Goal: Information Seeking & Learning: Learn about a topic

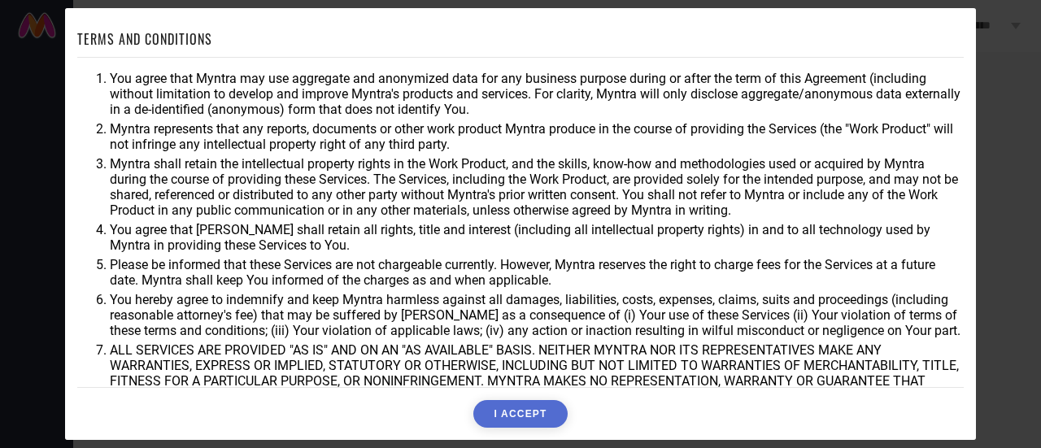
scroll to position [117, 0]
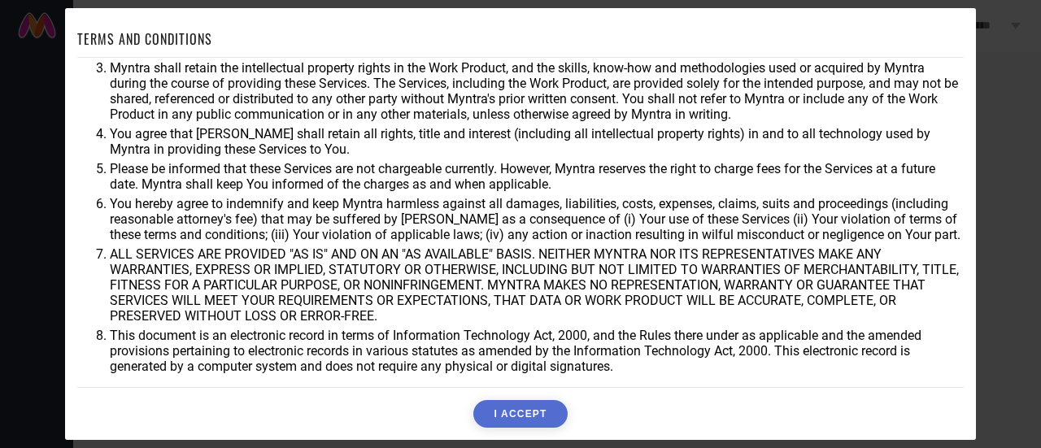
click at [537, 414] on button "I ACCEPT" at bounding box center [520, 414] width 94 height 28
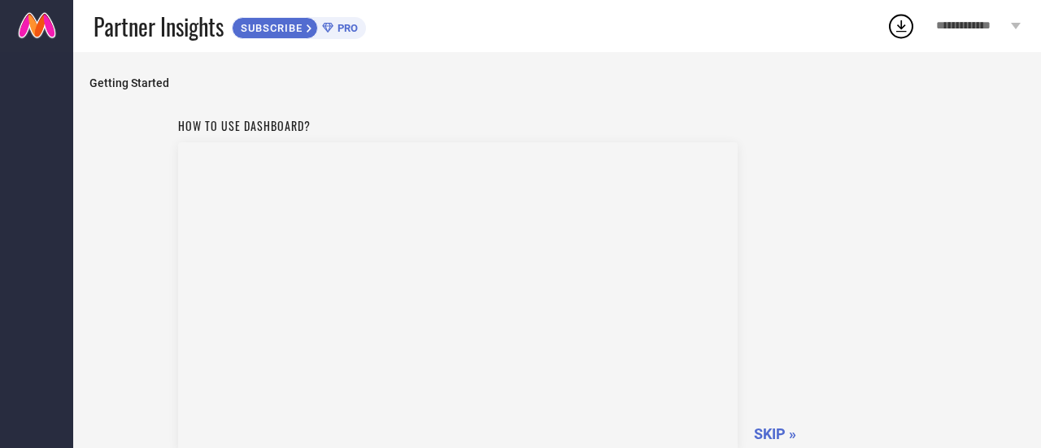
click at [768, 429] on span "SKIP »" at bounding box center [775, 433] width 42 height 17
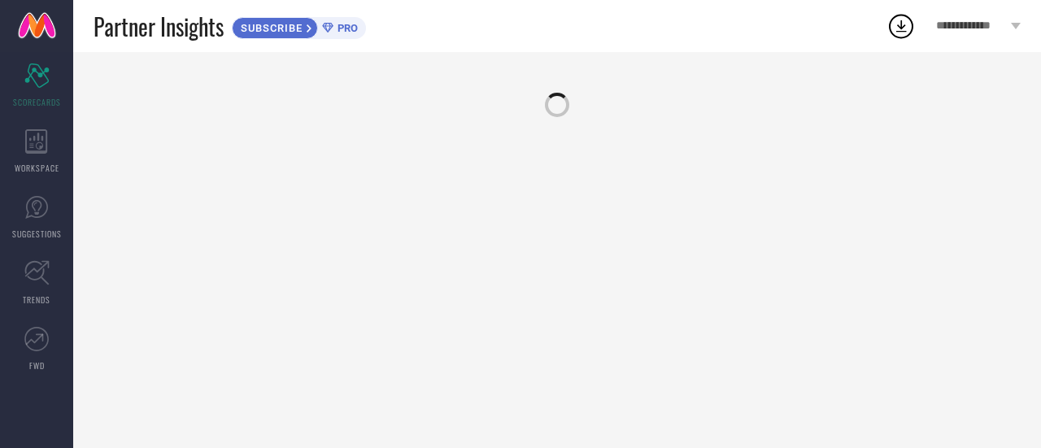
click at [768, 429] on div at bounding box center [557, 250] width 968 height 396
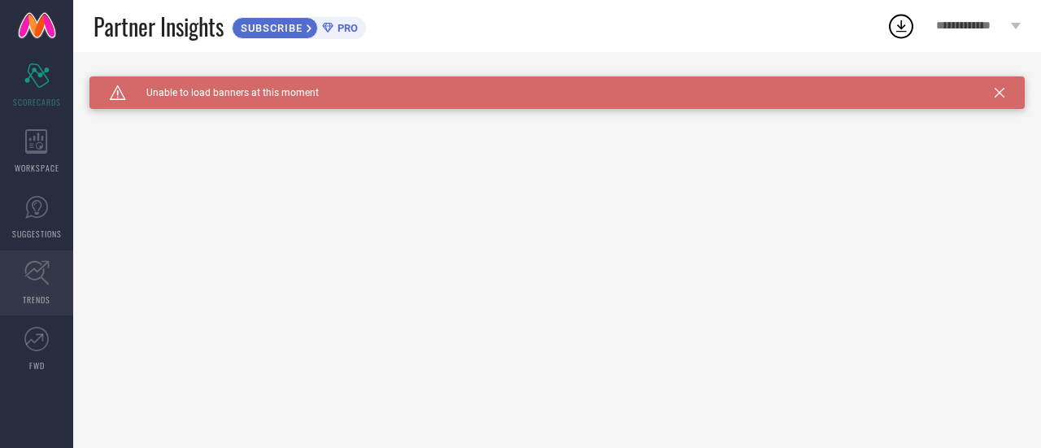
click at [29, 291] on link "TRENDS" at bounding box center [36, 283] width 73 height 65
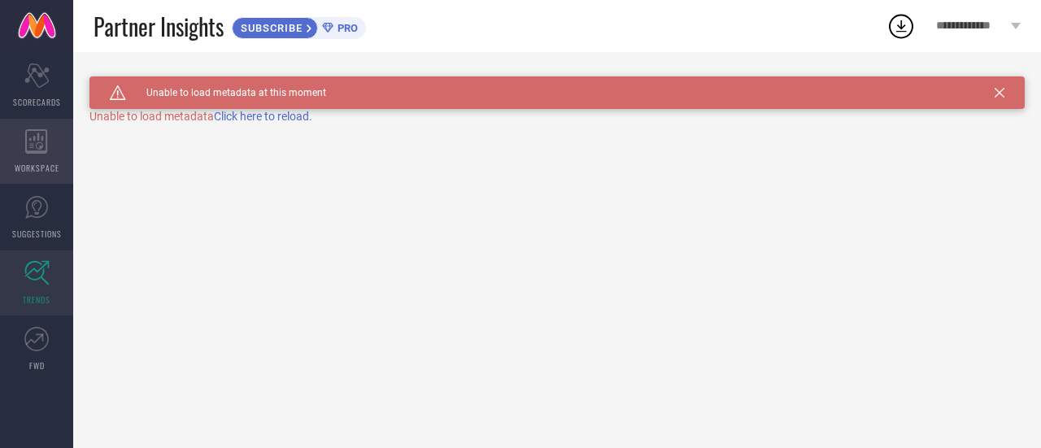
click at [49, 178] on div "WORKSPACE" at bounding box center [36, 151] width 73 height 65
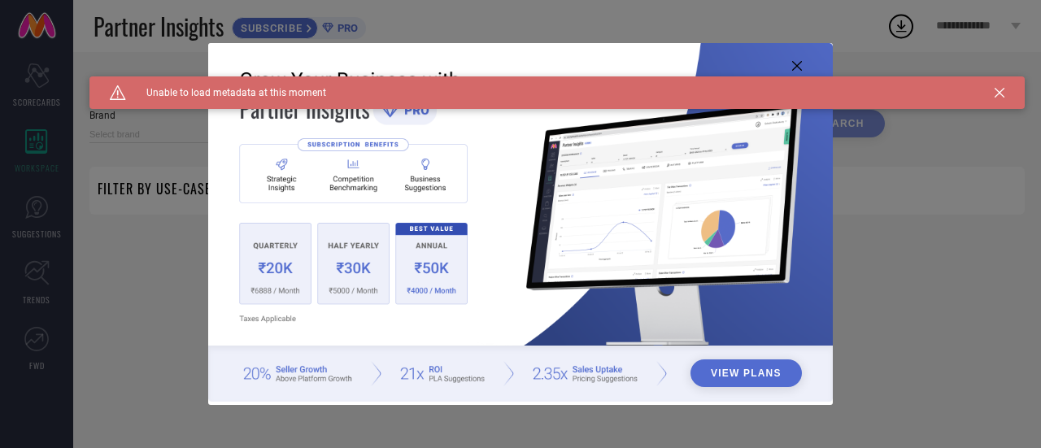
type input "1 STOP FASHION"
type input "All"
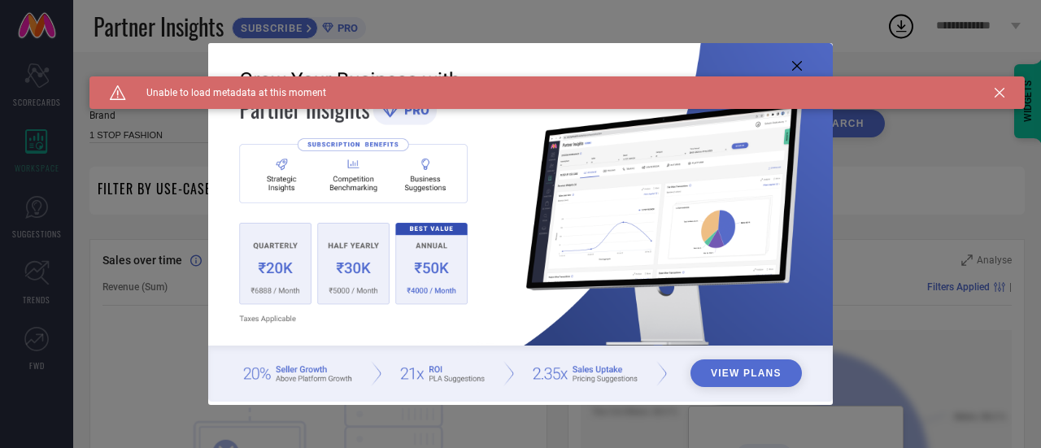
click at [800, 59] on img at bounding box center [520, 223] width 625 height 360
click at [799, 64] on icon at bounding box center [797, 66] width 10 height 10
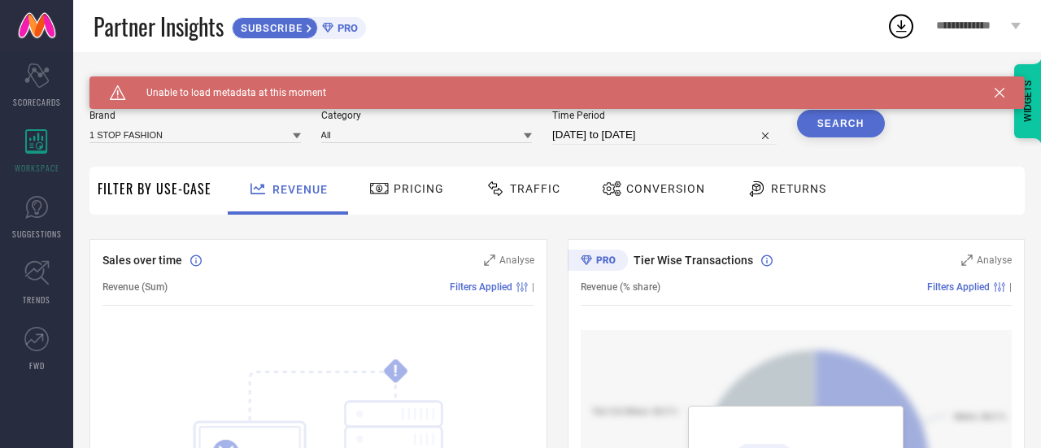
click at [999, 94] on icon at bounding box center [1000, 93] width 10 height 10
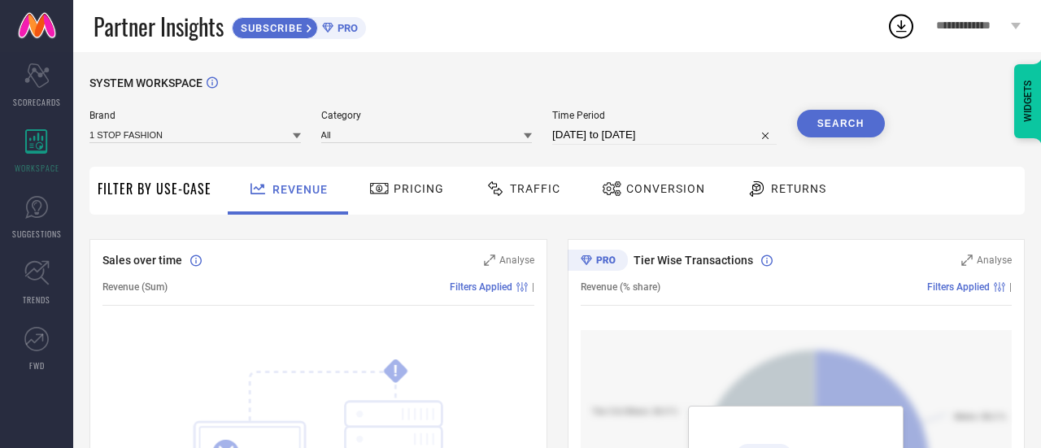
click at [1030, 95] on div "WIDGETS" at bounding box center [1028, 101] width 28 height 74
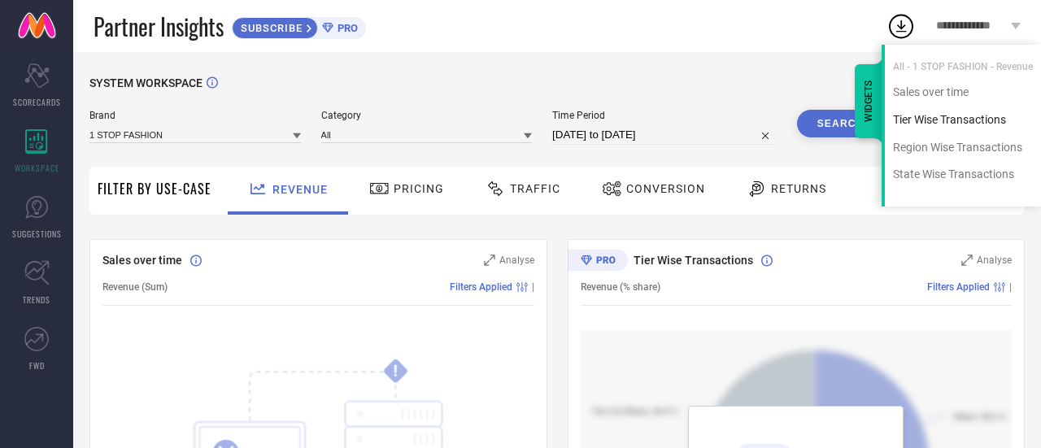
click at [973, 126] on div "Tier Wise Transactions" at bounding box center [963, 119] width 156 height 15
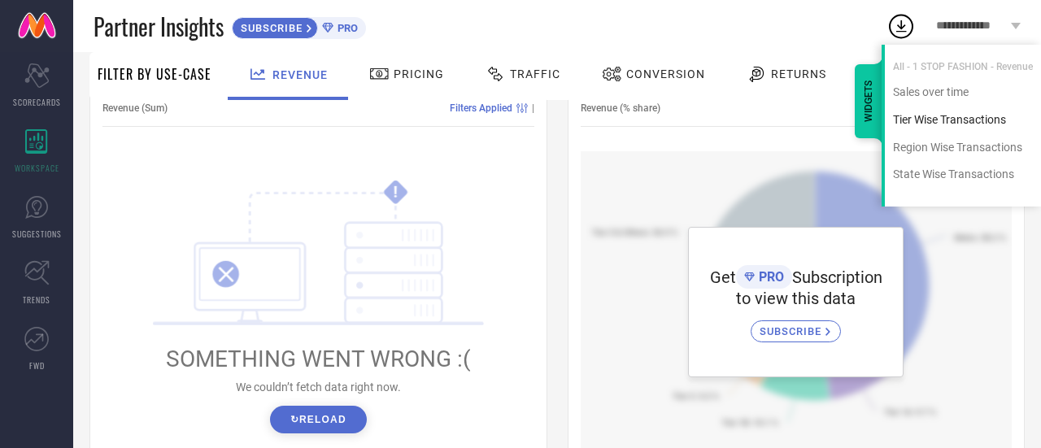
click at [909, 124] on div "Tier Wise Transactions" at bounding box center [963, 119] width 156 height 15
click at [40, 66] on icon "Scorecard" at bounding box center [36, 75] width 25 height 24
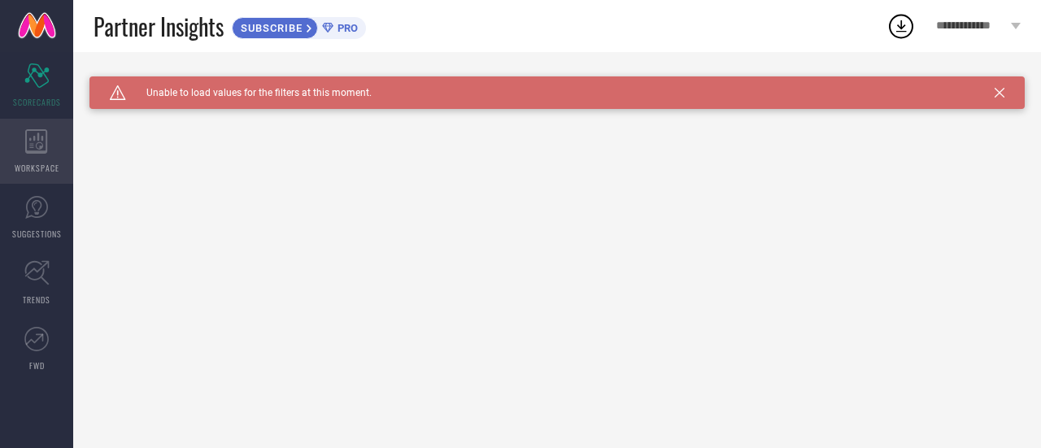
click at [46, 147] on icon at bounding box center [36, 141] width 23 height 24
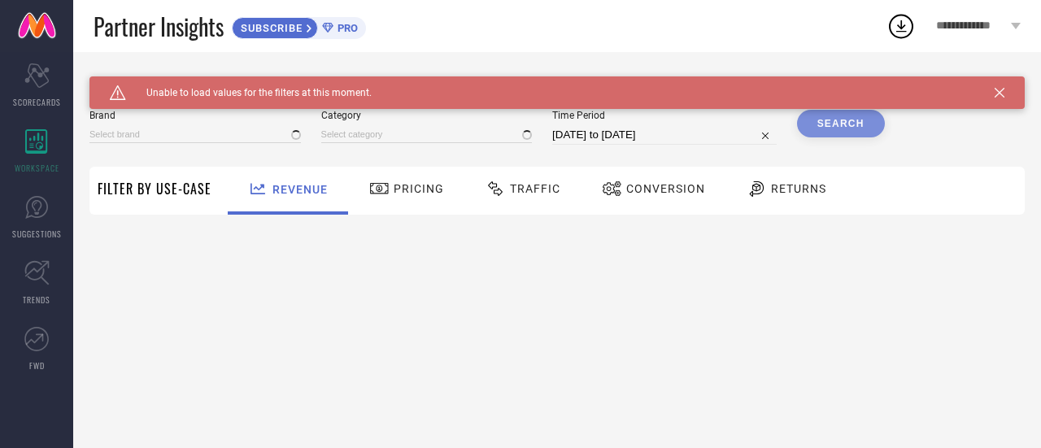
type input "1 STOP FASHION"
type input "All"
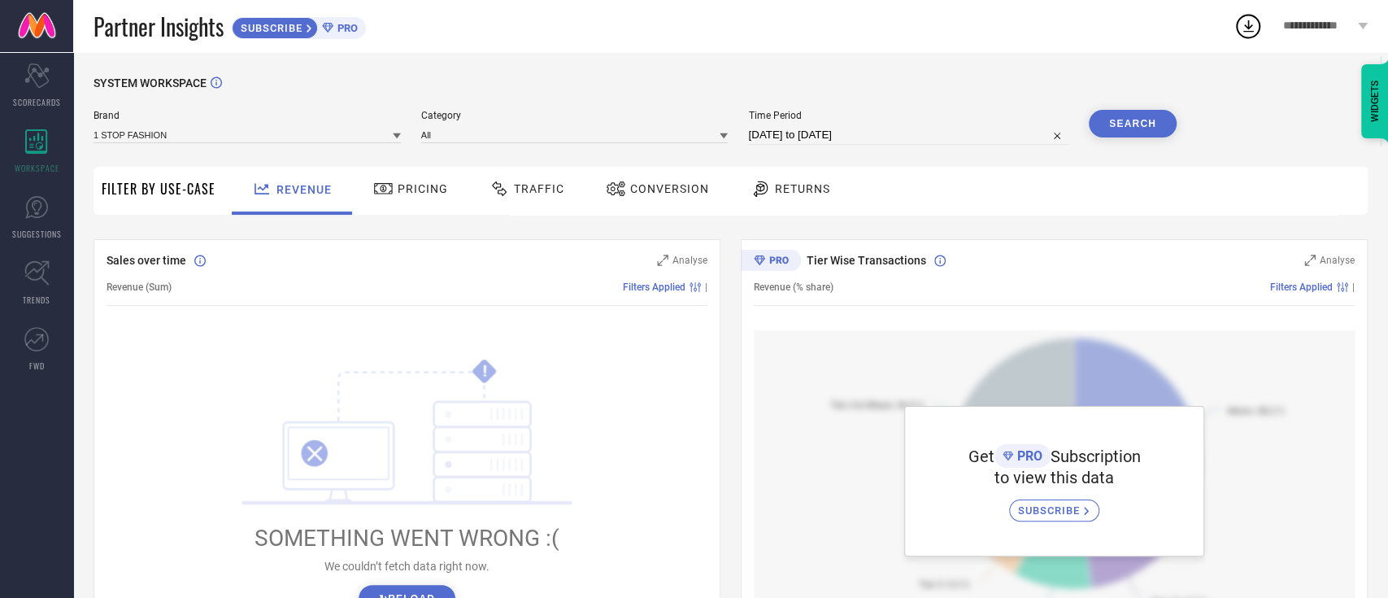
click at [1040, 102] on div "WIDGETS" at bounding box center [1376, 101] width 28 height 74
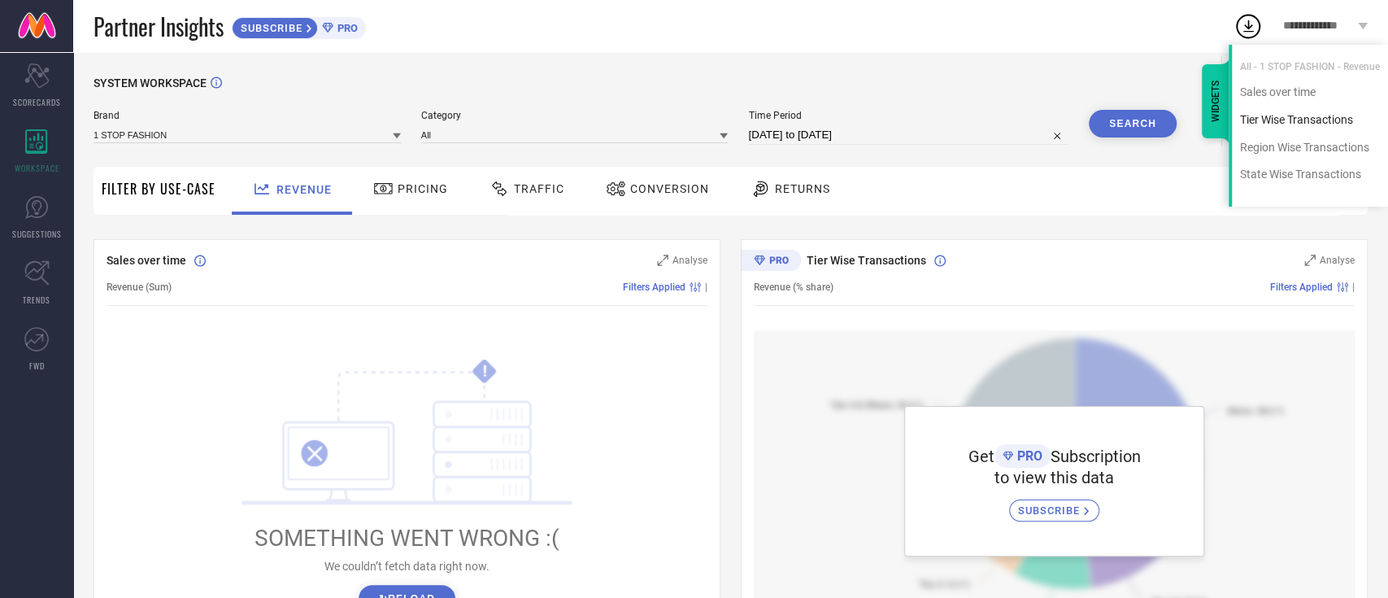
click at [1040, 120] on div "Tier Wise Transactions" at bounding box center [1310, 119] width 156 height 15
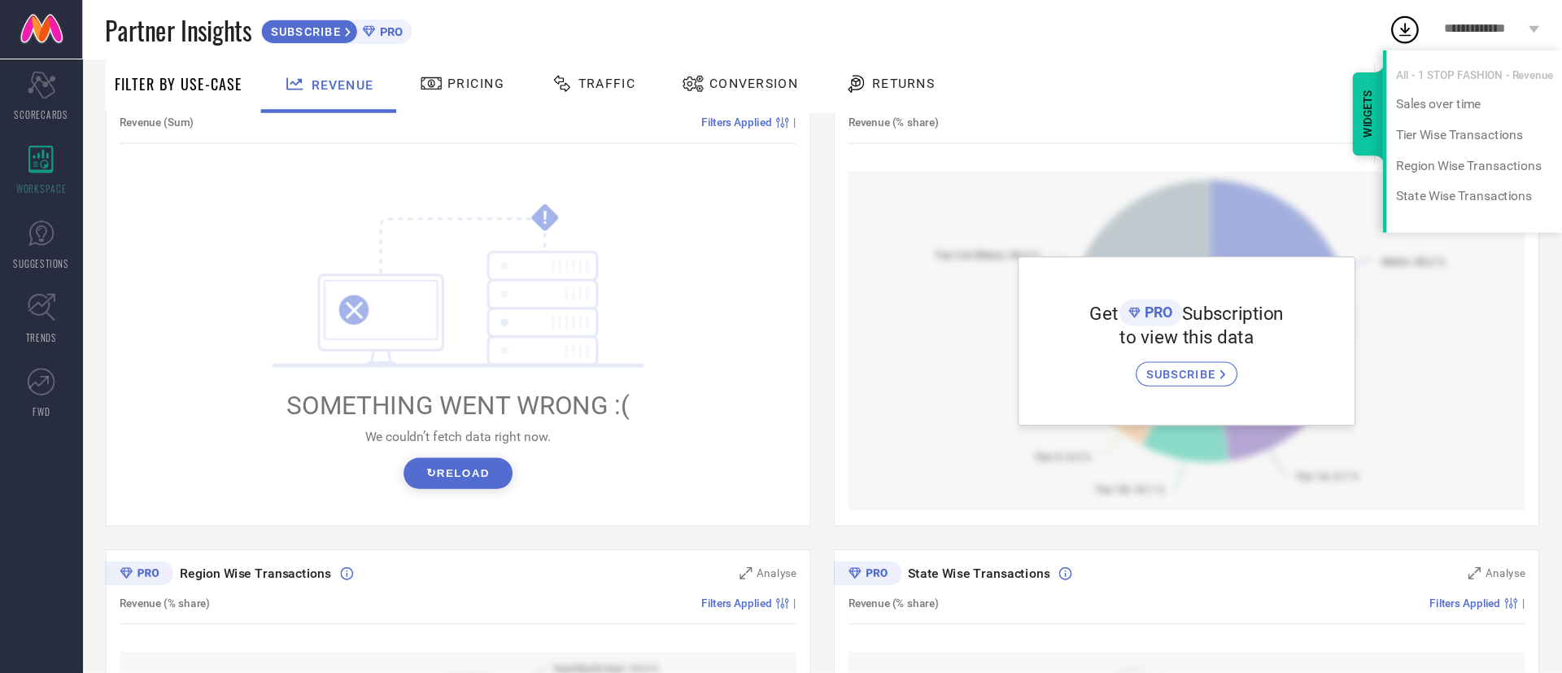
scroll to position [179, 0]
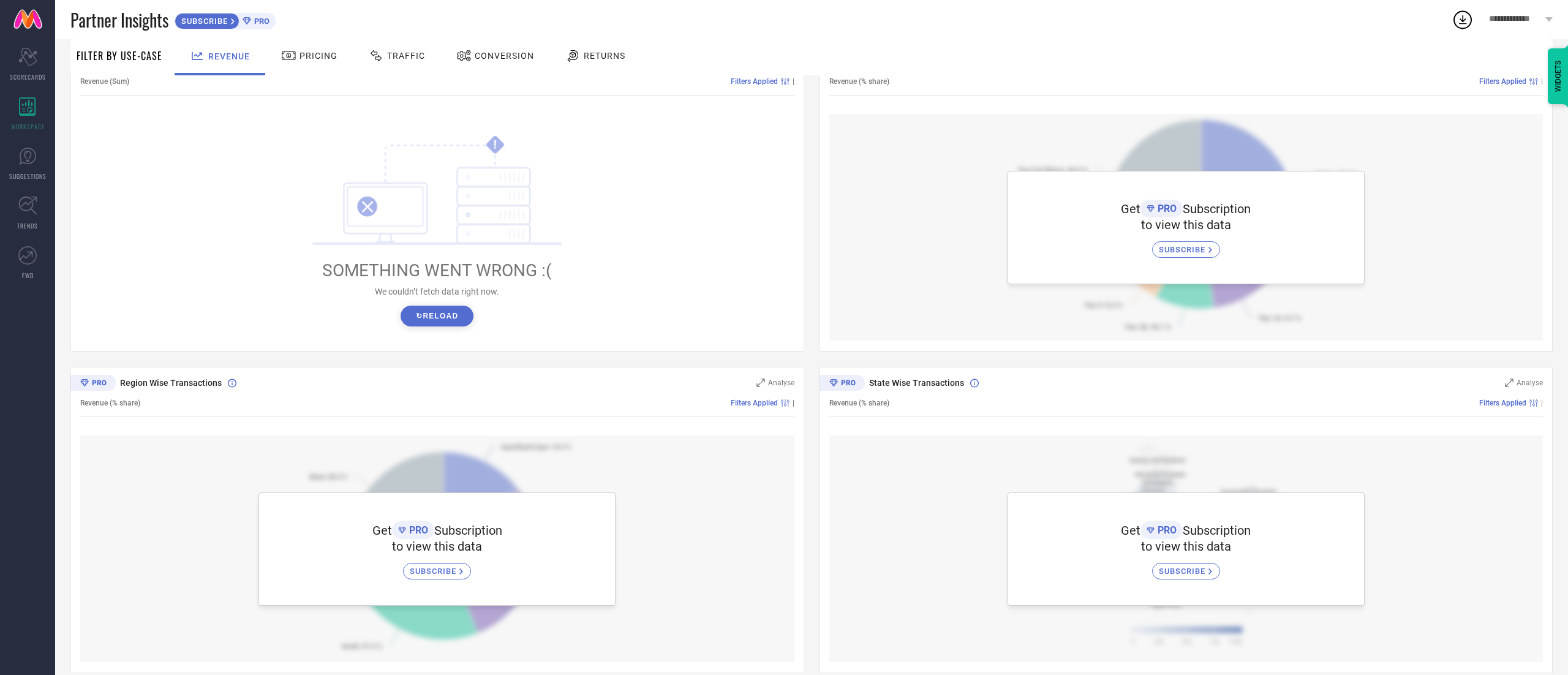
click at [783, 313] on div "Get PRO Subscription to view this data SUBSCRIBE" at bounding box center [1186, 227] width 714 height 227
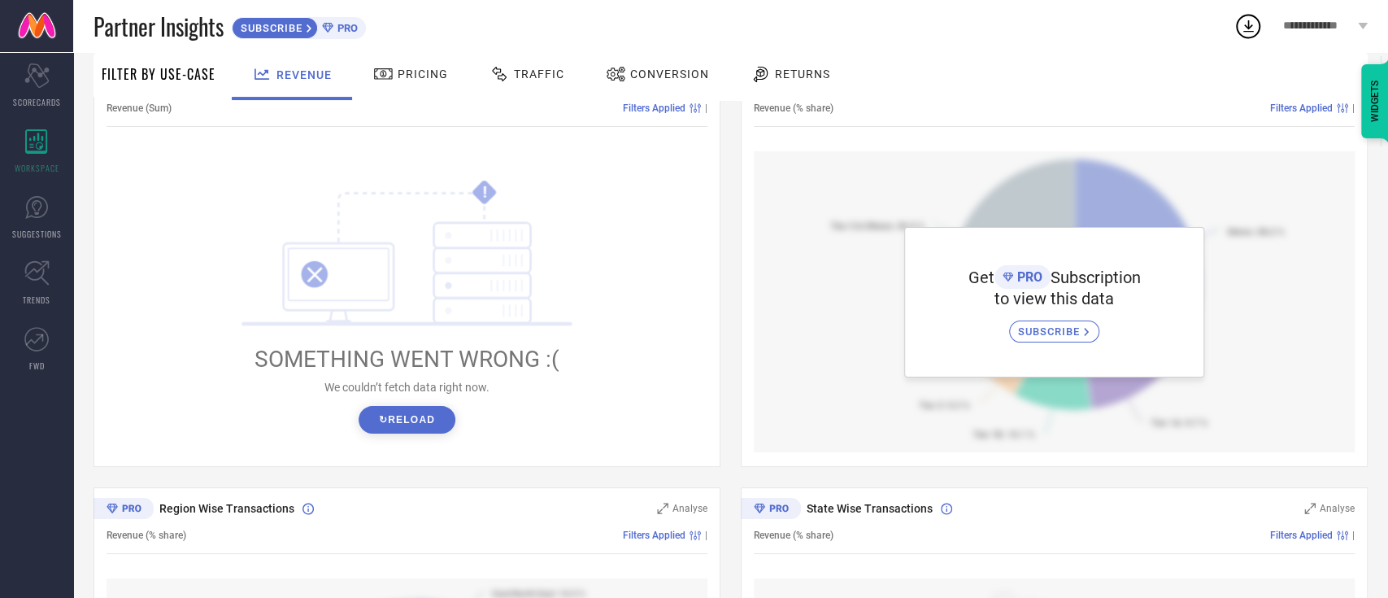
click at [1040, 105] on div "WIDGETS" at bounding box center [1376, 101] width 28 height 74
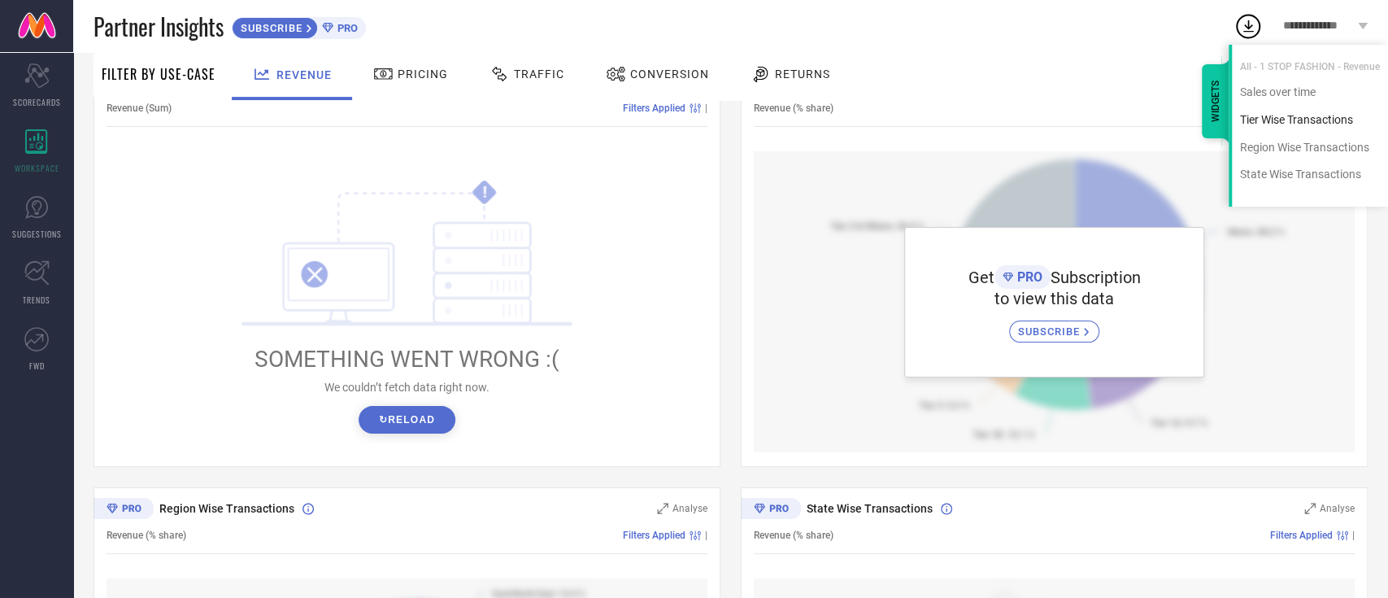
click at [1040, 121] on div "Tier Wise Transactions" at bounding box center [1310, 119] width 156 height 15
click at [1040, 124] on div "Tier Wise Transactions" at bounding box center [1310, 119] width 156 height 15
